Goal: Task Accomplishment & Management: Manage account settings

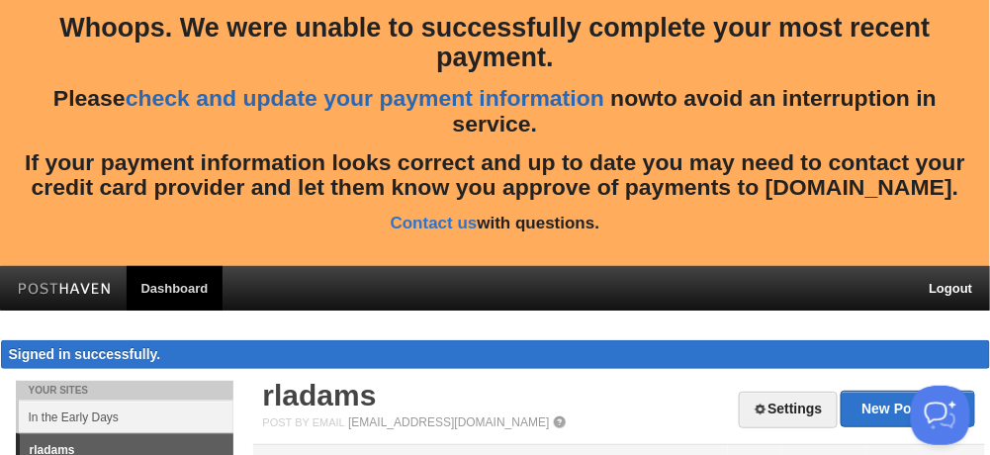
click at [430, 97] on link "check and update your payment information" at bounding box center [365, 98] width 479 height 26
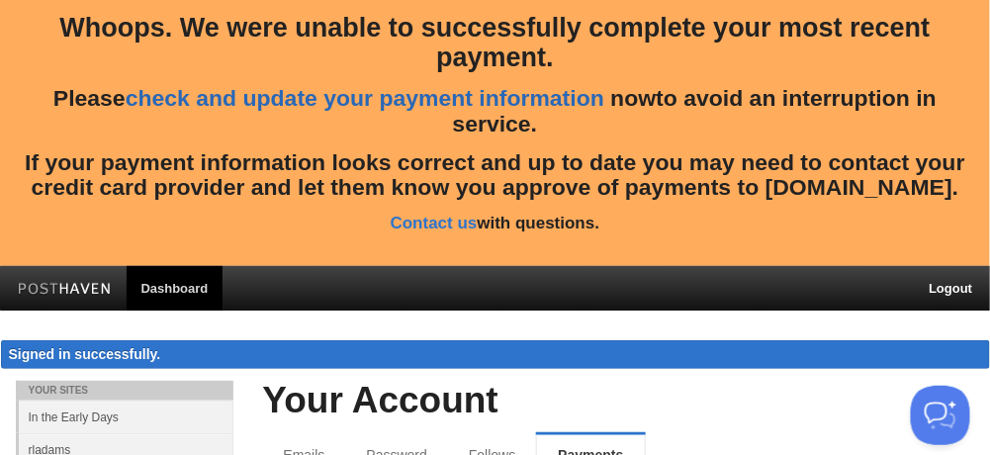
click at [430, 97] on link "check and update your payment information" at bounding box center [365, 98] width 479 height 26
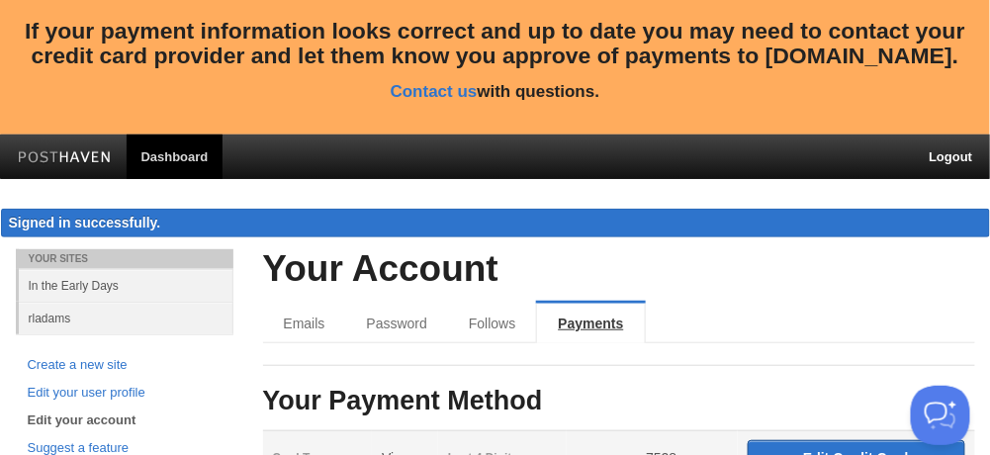
click at [591, 323] on link "Payments" at bounding box center [590, 324] width 109 height 40
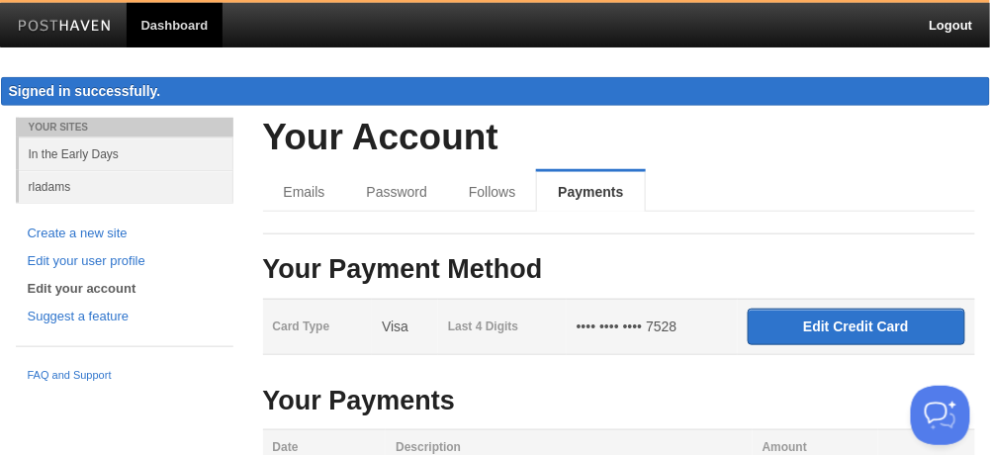
scroll to position [491, 0]
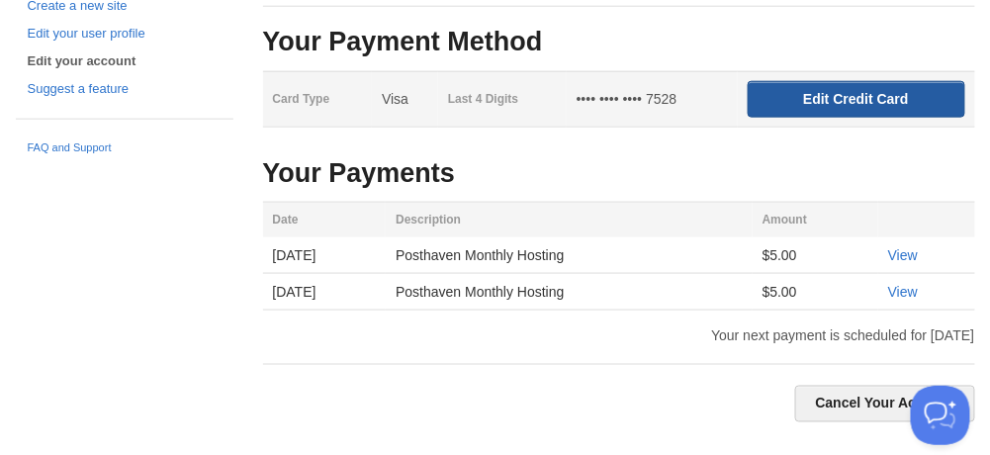
click at [871, 91] on input "Edit Credit Card" at bounding box center [857, 99] width 218 height 37
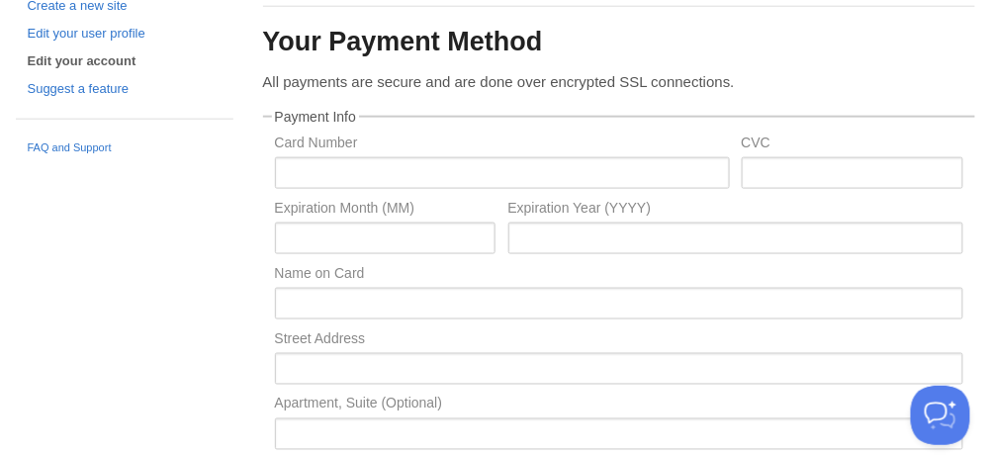
drag, startPoint x: 359, startPoint y: 119, endPoint x: 357, endPoint y: 129, distance: 10.1
click at [359, 120] on fieldset "Payment Info Card Number CVC Expiration Month (MM) Expiration Year (YYYY) Name …" at bounding box center [619, 318] width 712 height 417
click at [357, 129] on fieldset "Payment Info Card Number CVC Expiration Month (MM) Expiration Year (YYYY) Name …" at bounding box center [619, 318] width 712 height 417
click at [343, 125] on fieldset "Payment Info Card Number CVC Expiration Month (MM) Expiration Year (YYYY) Name …" at bounding box center [619, 318] width 712 height 417
click at [324, 170] on input "text" at bounding box center [502, 173] width 455 height 32
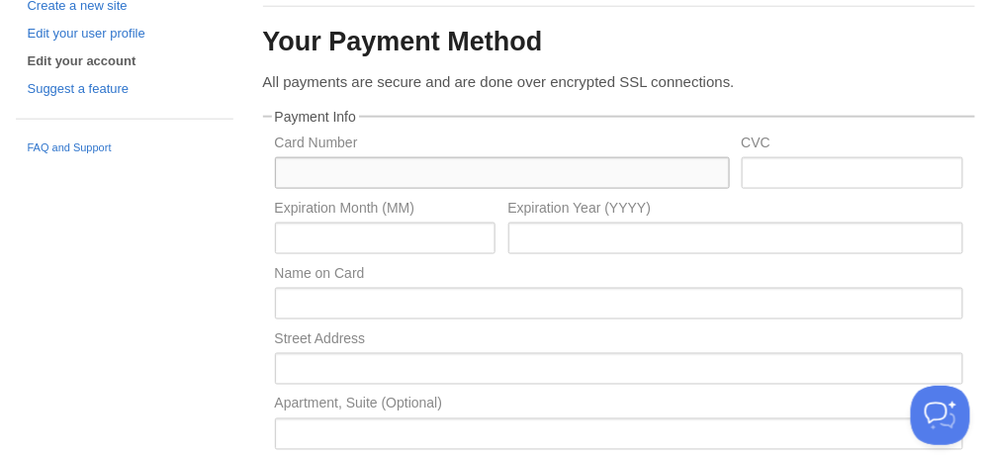
type input "[CREDIT_CARD_NUMBER]"
type input "918"
type input "12"
type input "2029"
type input "[PERSON_NAME]"
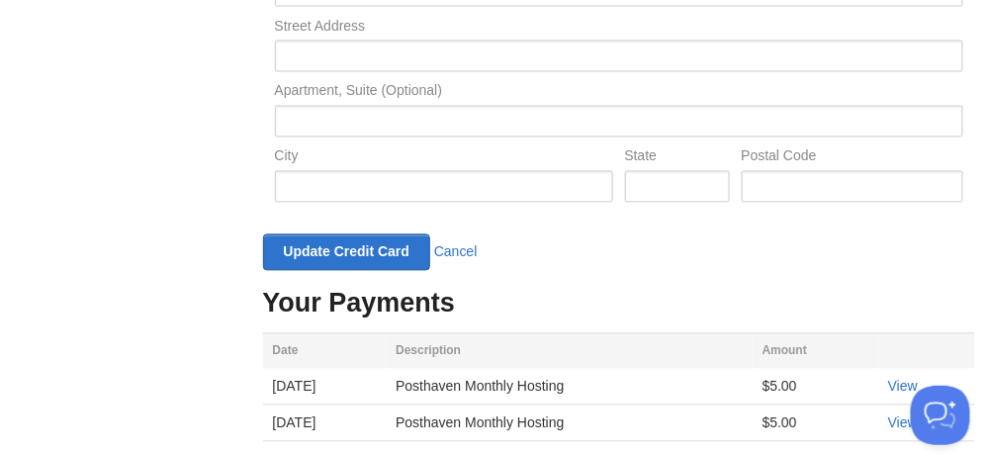
scroll to position [672, 0]
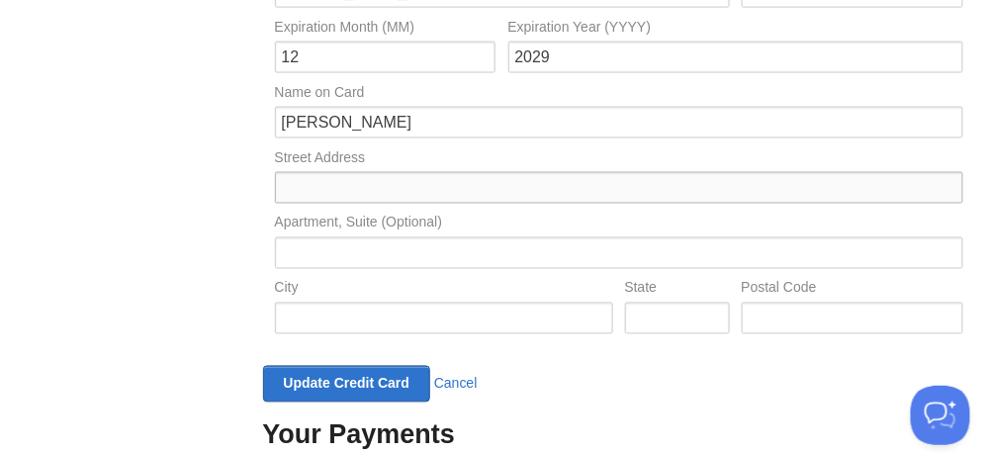
click at [330, 183] on input "text" at bounding box center [619, 188] width 688 height 32
type input "[GEOGRAPHIC_DATA]"
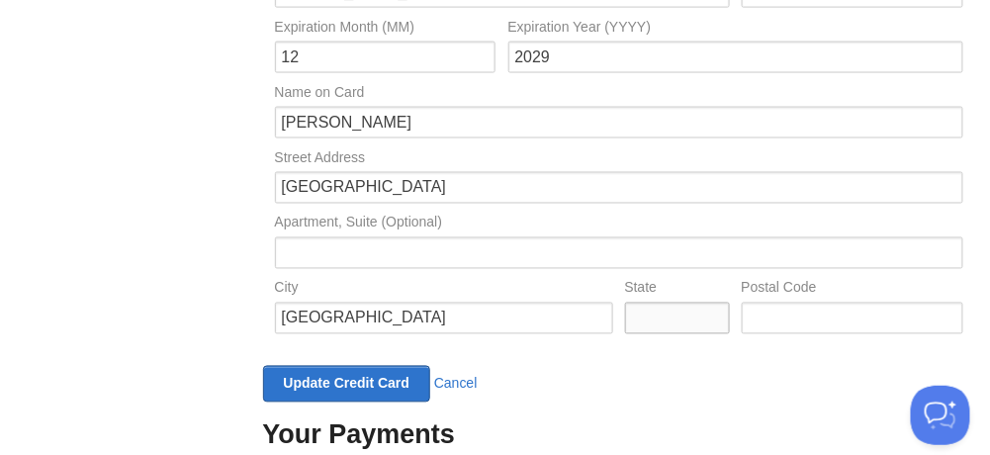
type input "[GEOGRAPHIC_DATA]"
click at [384, 254] on input "text" at bounding box center [619, 253] width 688 height 32
type input "Apto. 27-D"
click at [823, 314] on input "text" at bounding box center [853, 319] width 222 height 32
type input "99999"
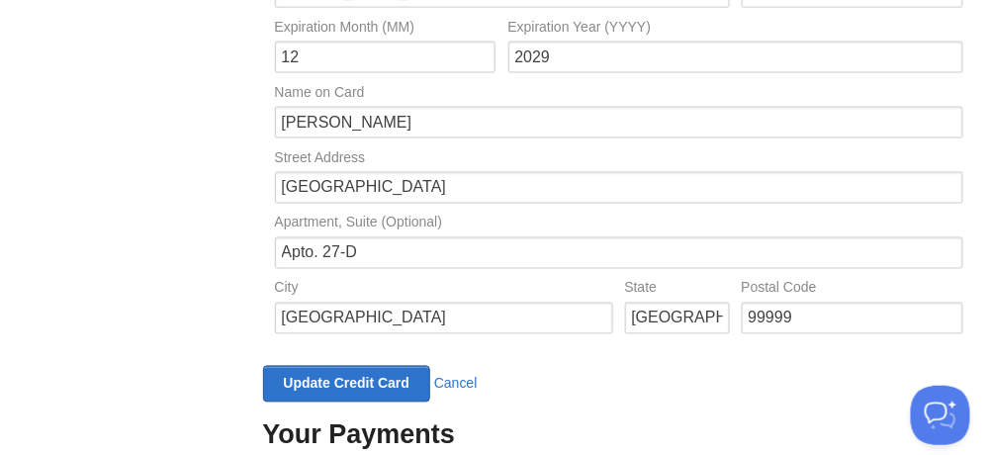
click at [109, 292] on div "Your Sites In the Early Days rladams Create a new site Edit your user profile E…" at bounding box center [495, 216] width 989 height 1015
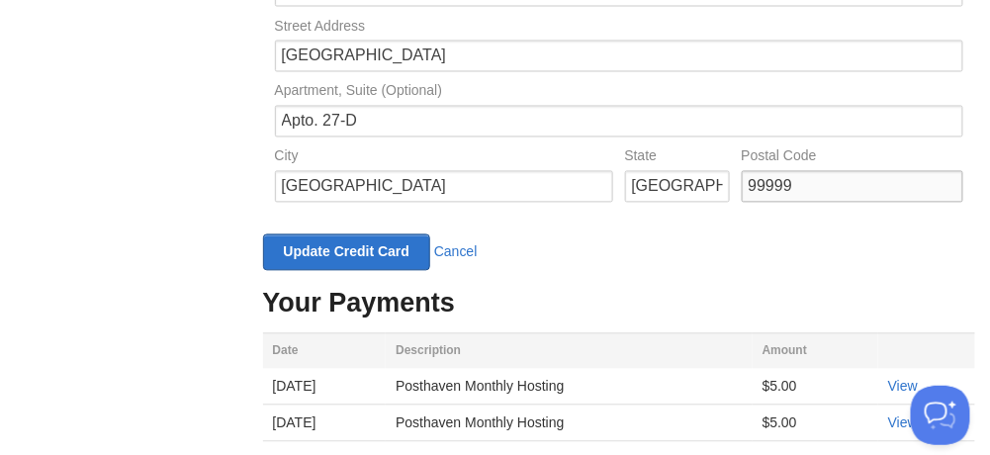
drag, startPoint x: 811, startPoint y: 184, endPoint x: 726, endPoint y: 190, distance: 85.3
click at [726, 188] on div "City [GEOGRAPHIC_DATA] State [GEOGRAPHIC_DATA] Postal Code 99999" at bounding box center [619, 181] width 700 height 65
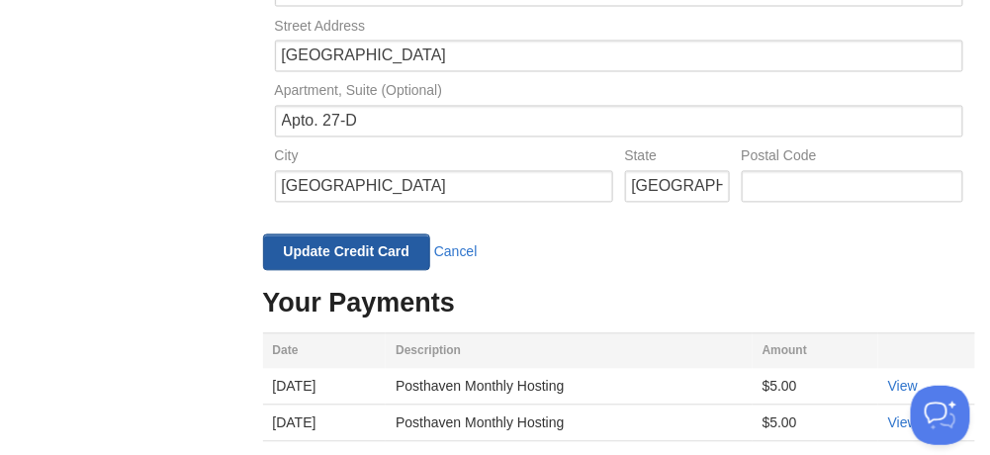
click at [379, 241] on input "Update Credit Card" at bounding box center [347, 252] width 168 height 37
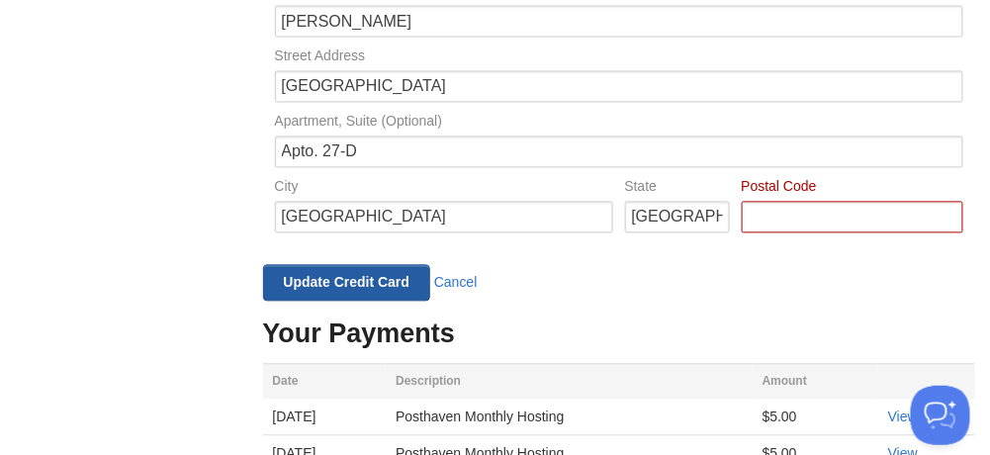
scroll to position [834, 0]
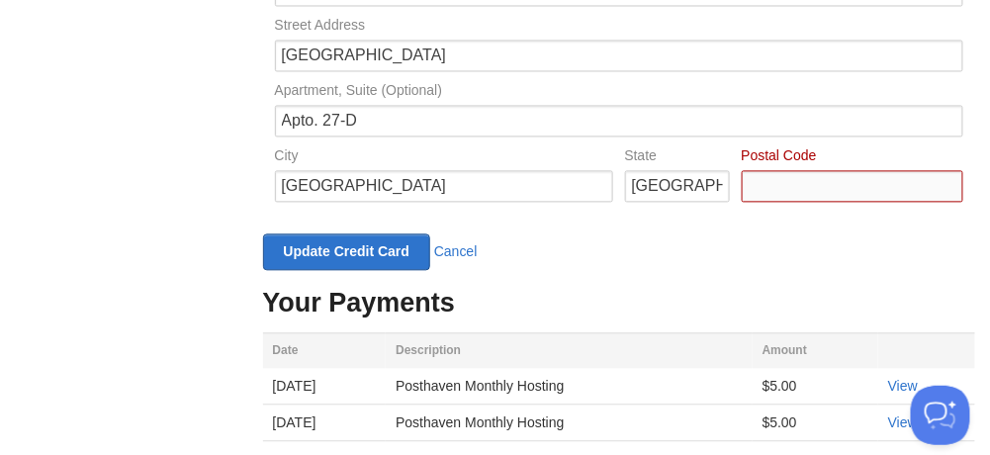
click at [838, 174] on input "Card Number" at bounding box center [853, 187] width 222 height 32
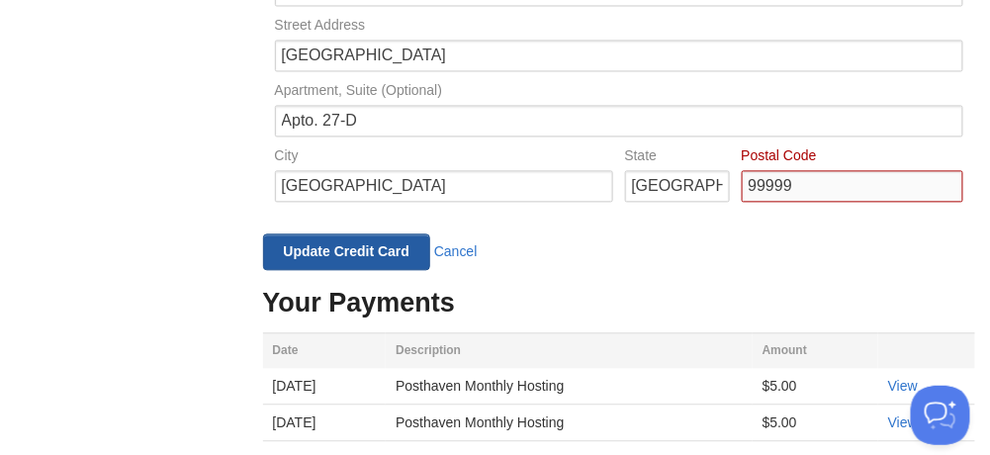
type input "99999"
click at [366, 245] on input "Update Credit Card" at bounding box center [347, 252] width 168 height 37
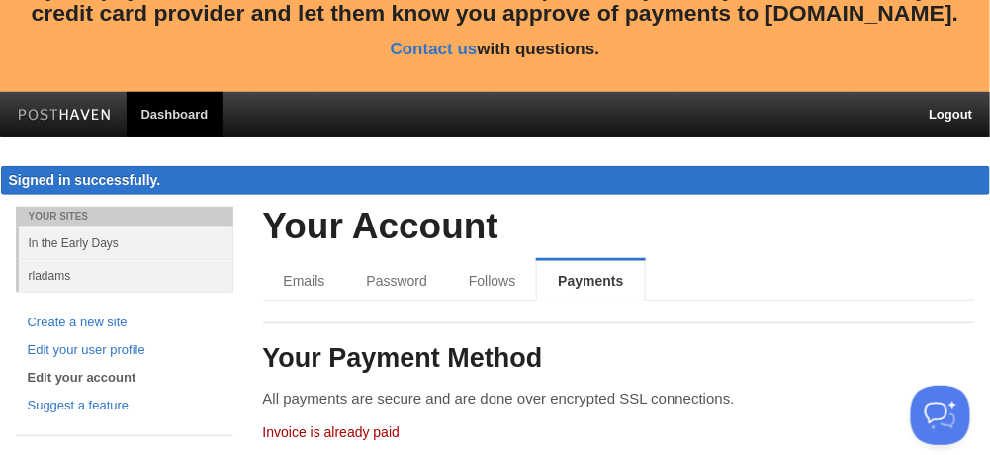
scroll to position [438, 0]
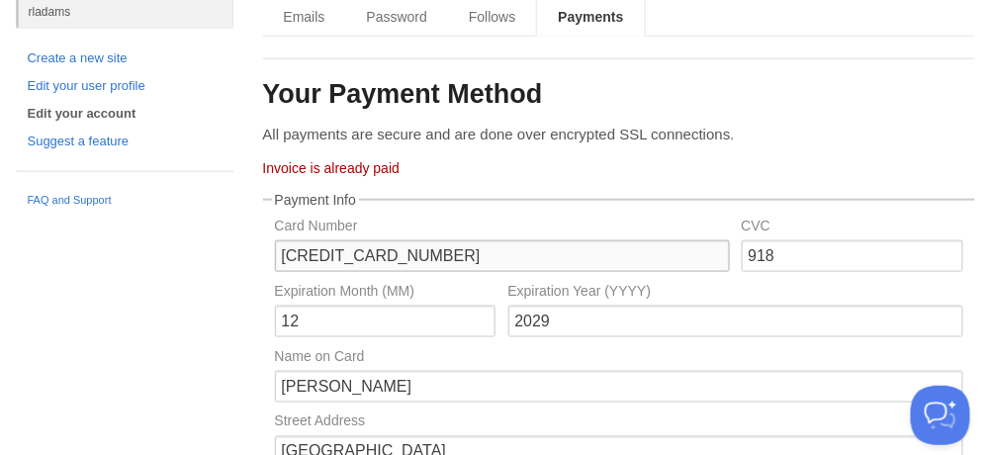
click at [479, 256] on input "[CREDIT_CARD_NUMBER]" at bounding box center [502, 256] width 455 height 32
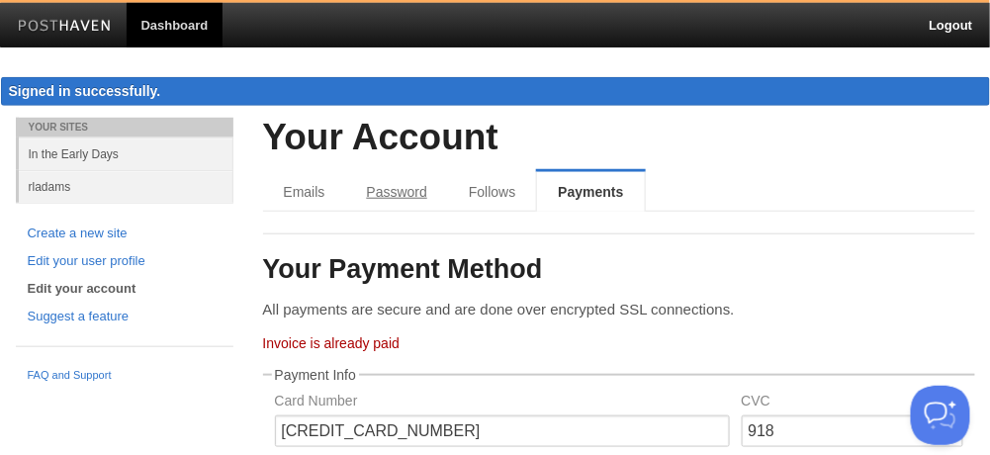
scroll to position [396, 0]
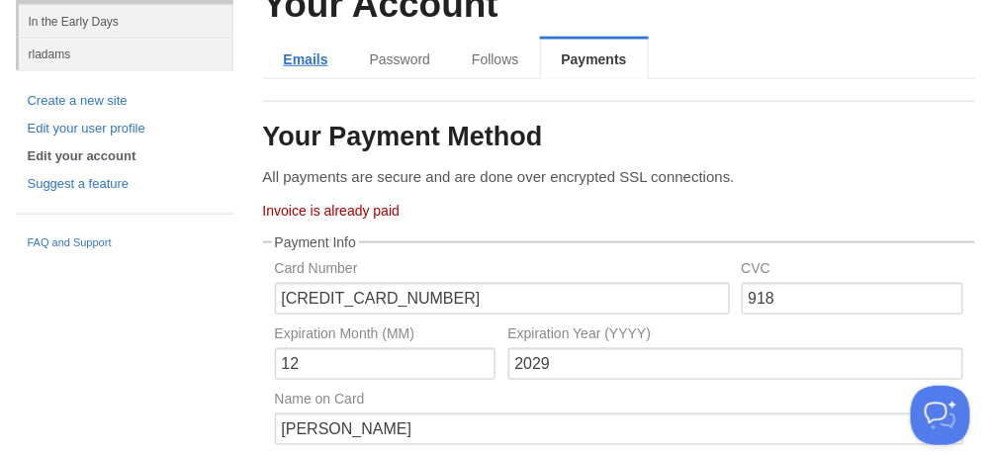
click at [301, 53] on link "Emails" at bounding box center [306, 60] width 86 height 40
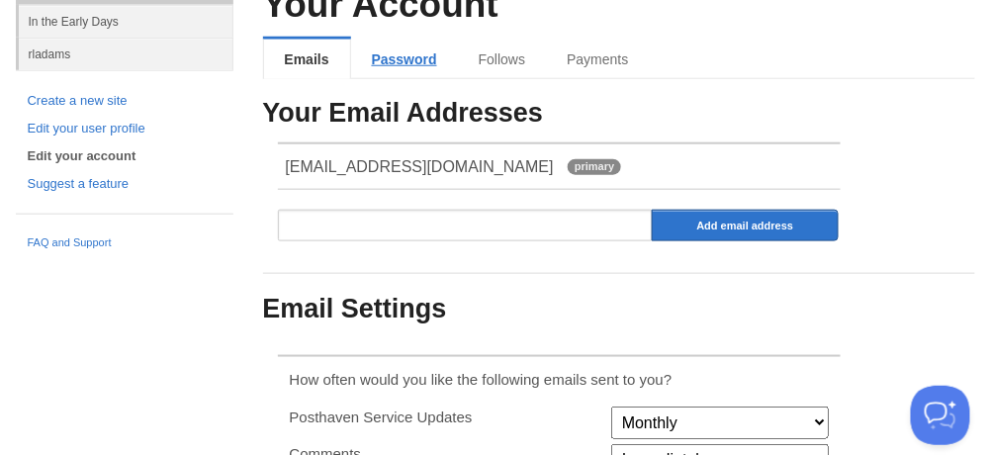
click at [416, 65] on link "Password" at bounding box center [404, 60] width 107 height 40
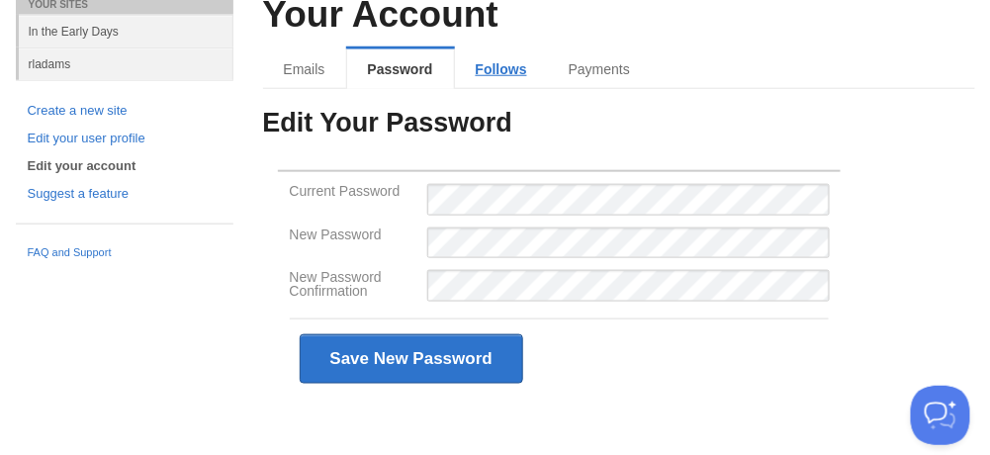
click at [508, 82] on link "Follows" at bounding box center [501, 69] width 93 height 40
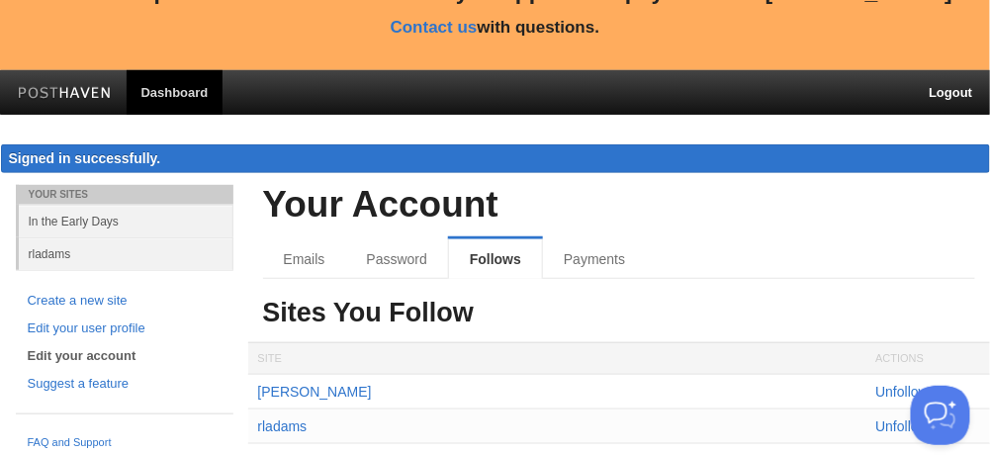
scroll to position [265, 0]
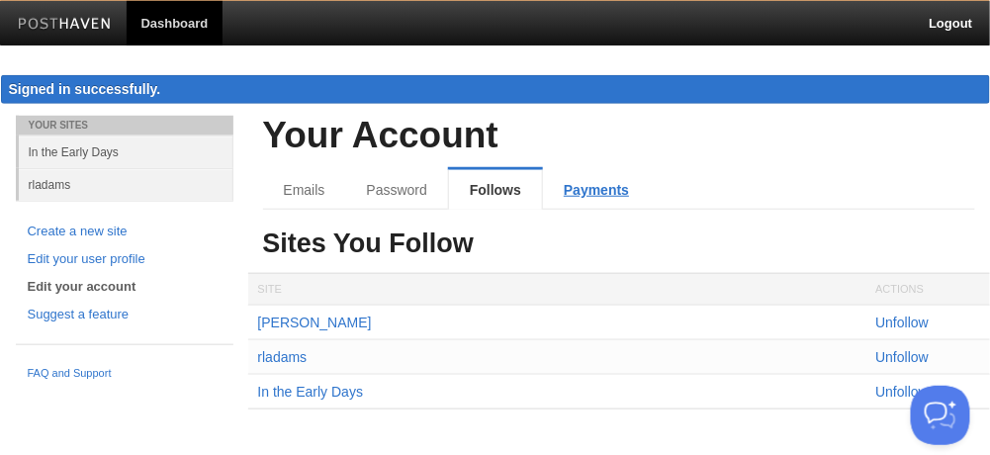
click at [604, 191] on link "Payments" at bounding box center [596, 190] width 107 height 40
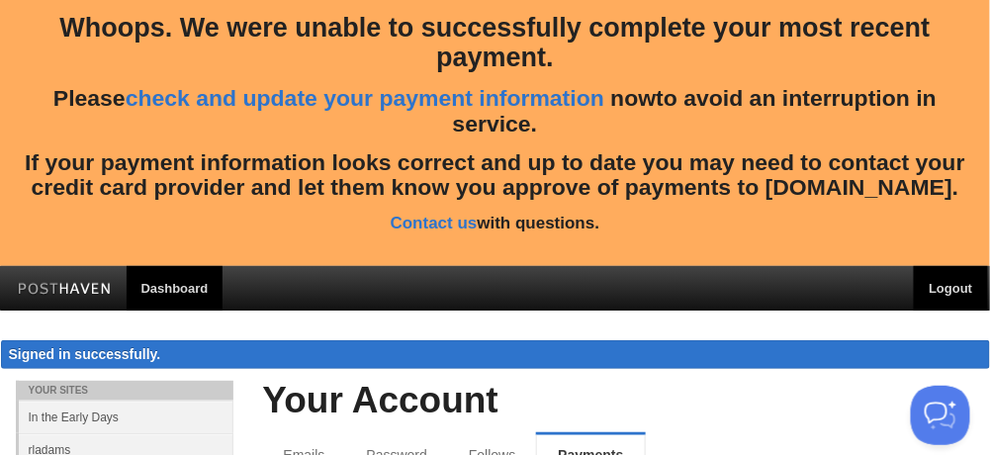
drag, startPoint x: 966, startPoint y: 281, endPoint x: 933, endPoint y: 286, distance: 34.0
click at [966, 281] on link "Logout" at bounding box center [950, 288] width 73 height 45
